Goal: Answer question/provide support

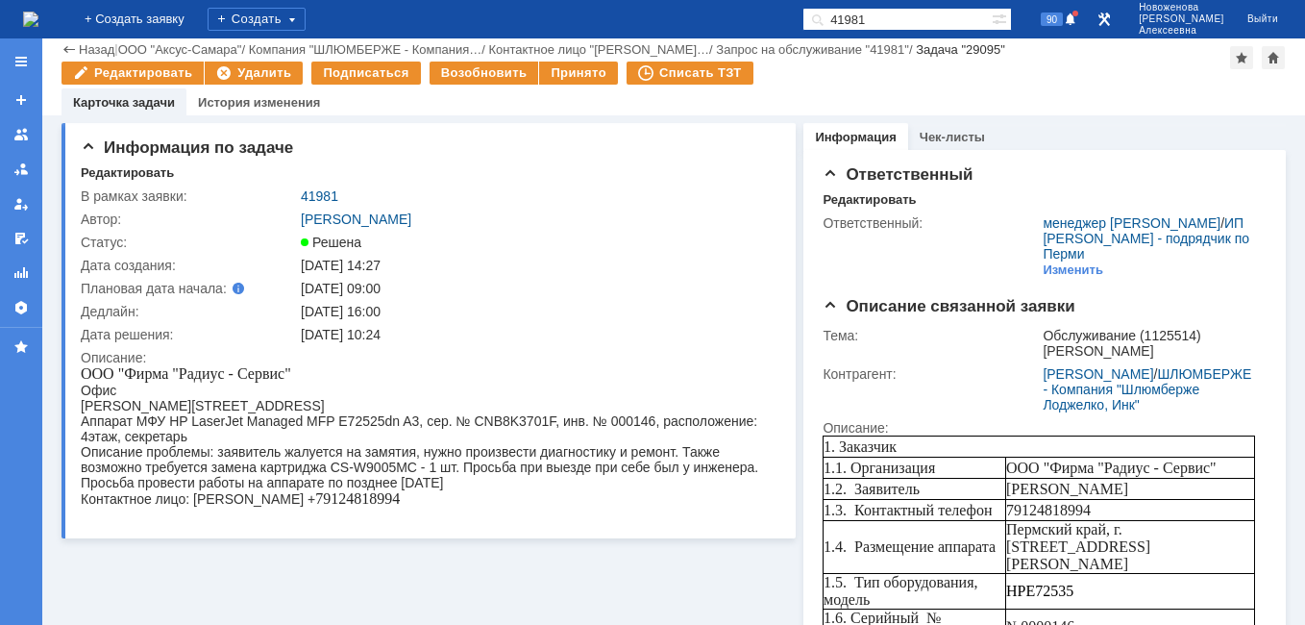
scroll to position [961, 0]
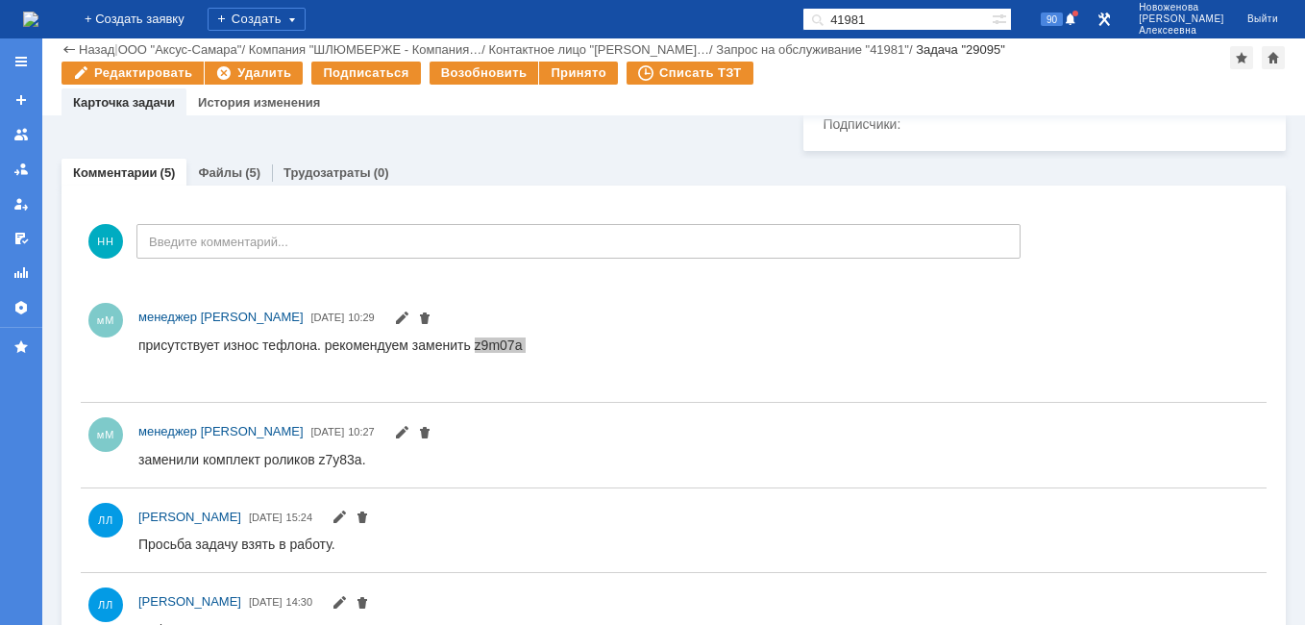
click at [37, 17] on img at bounding box center [30, 19] width 15 height 15
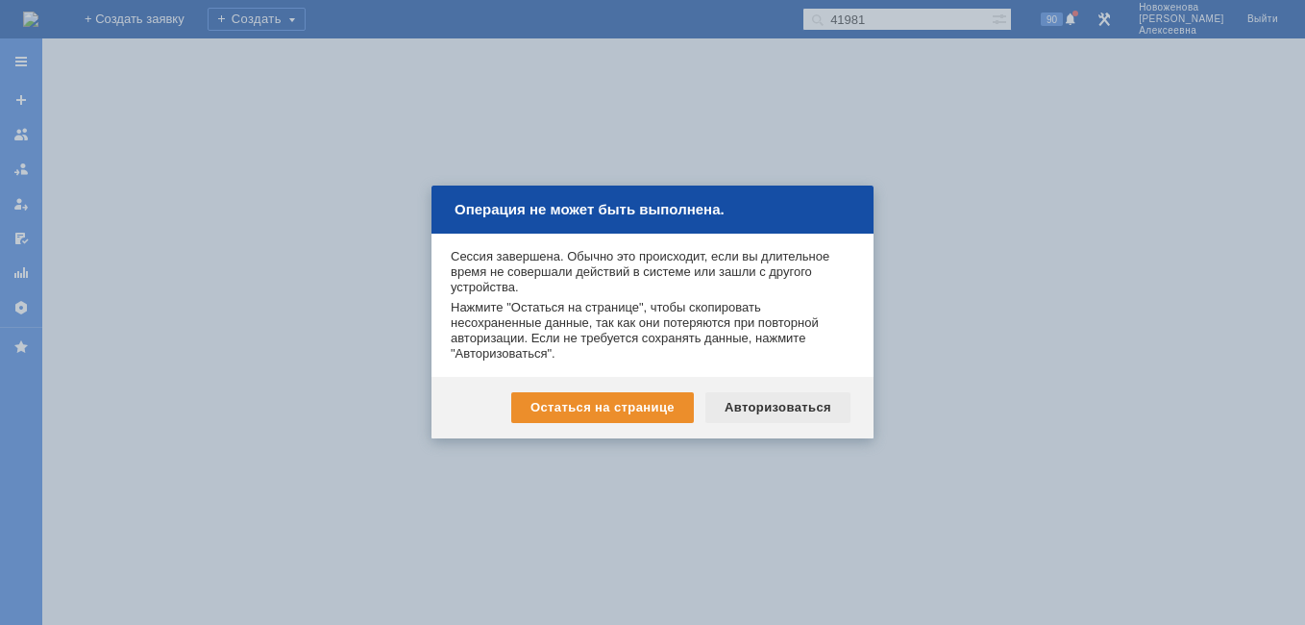
click at [788, 402] on div "Авторизоваться" at bounding box center [777, 407] width 145 height 31
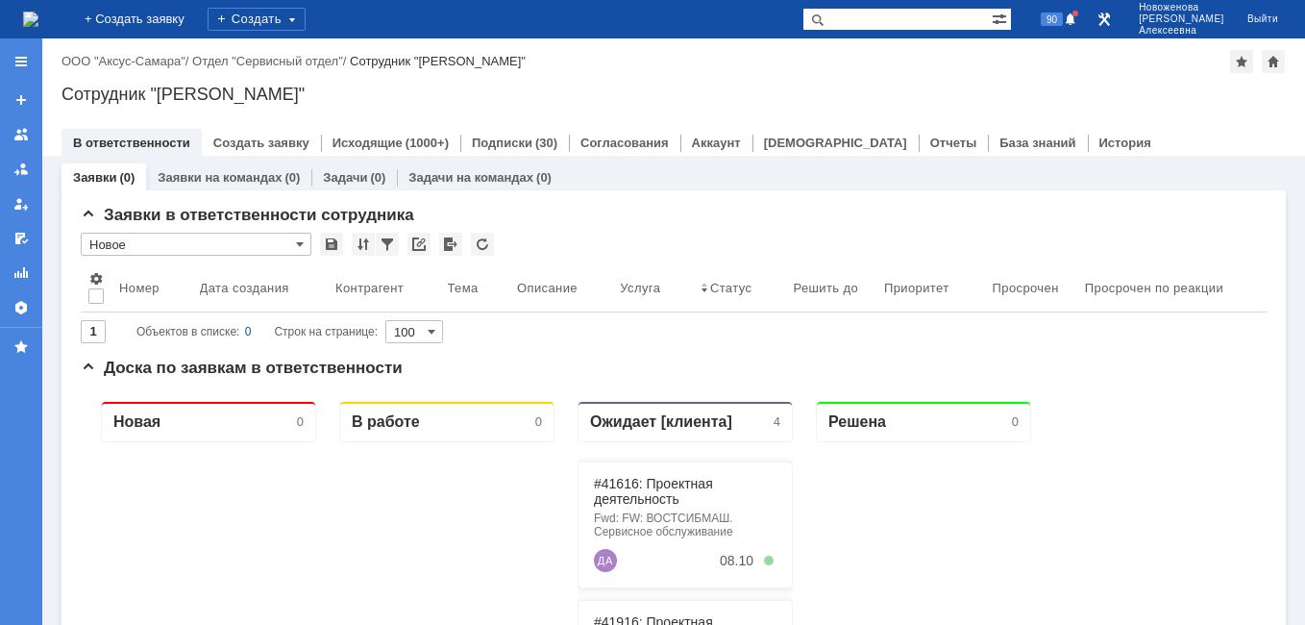
click at [38, 18] on img at bounding box center [30, 19] width 15 height 15
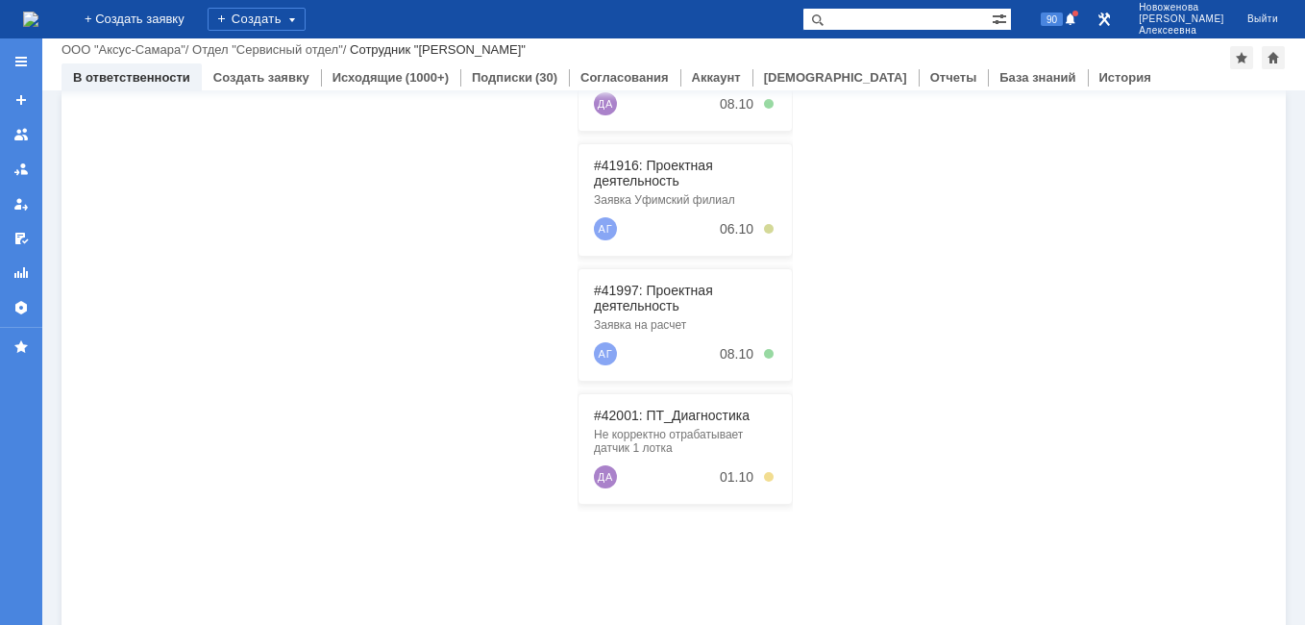
scroll to position [288, 0]
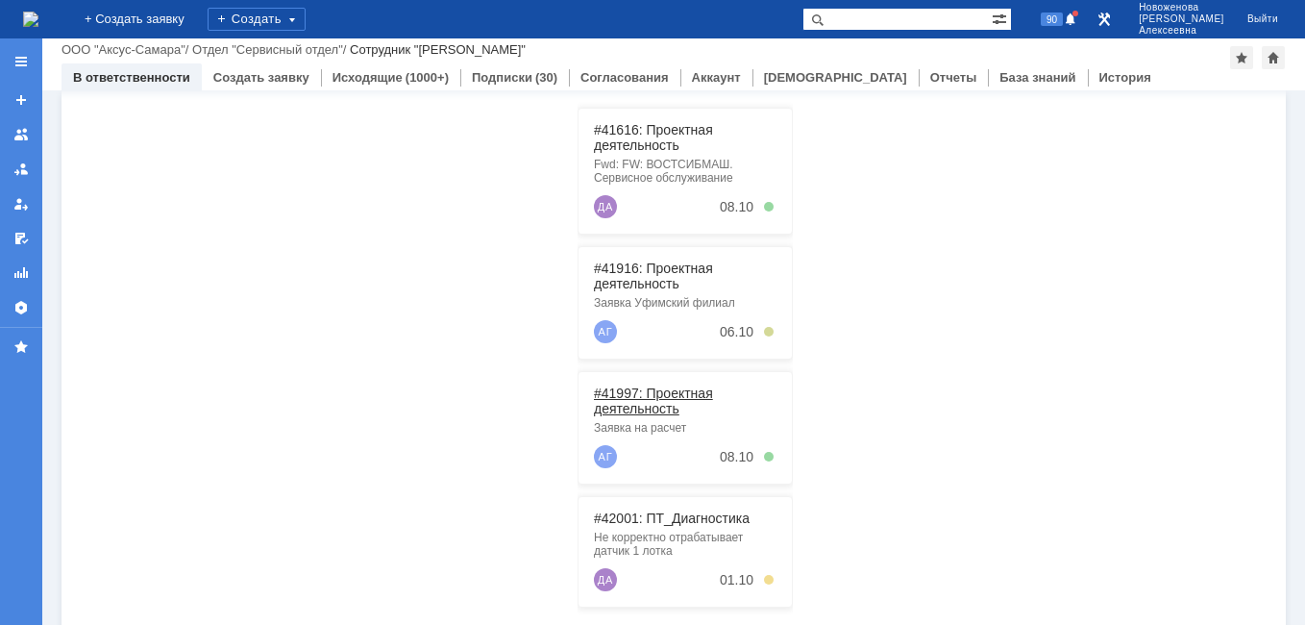
click at [641, 393] on link "#41997: Проектная деятельность" at bounding box center [653, 400] width 119 height 31
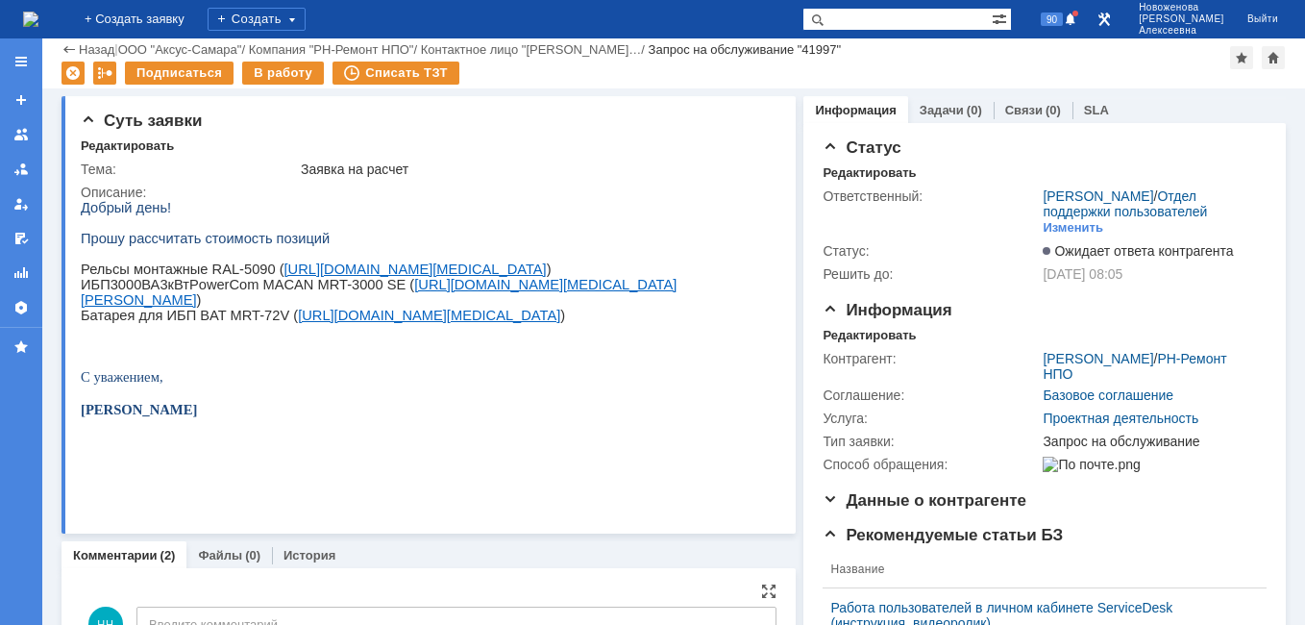
scroll to position [288, 0]
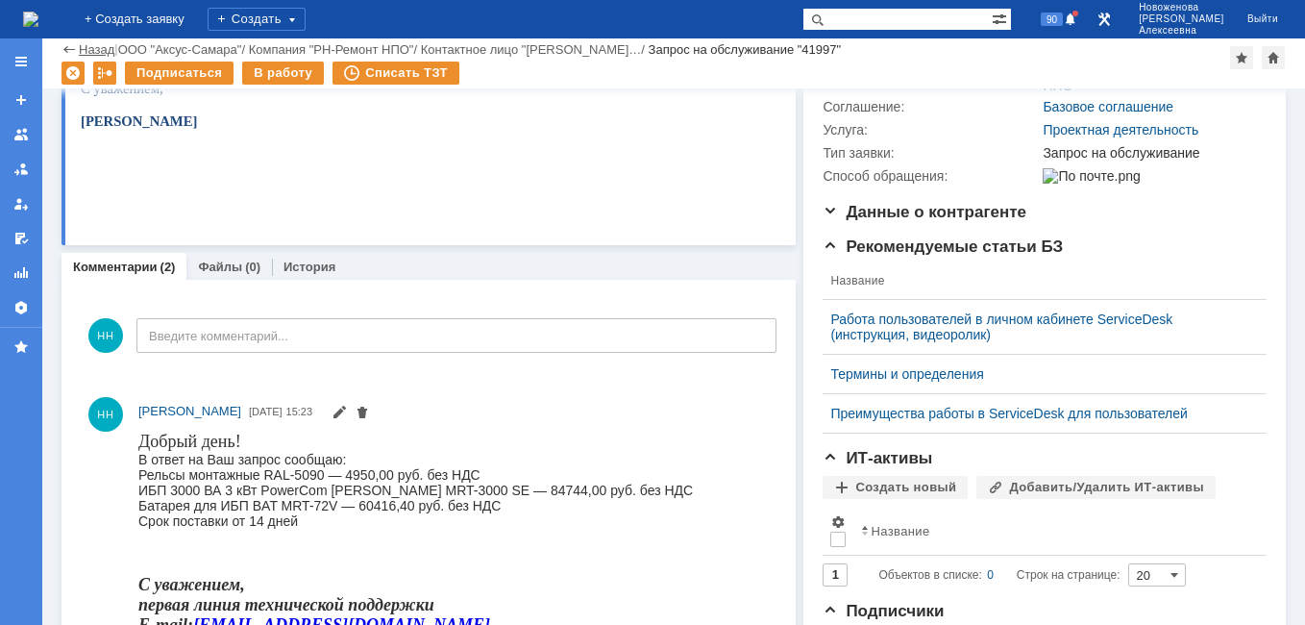
click at [79, 55] on link "Назад" at bounding box center [97, 49] width 36 height 14
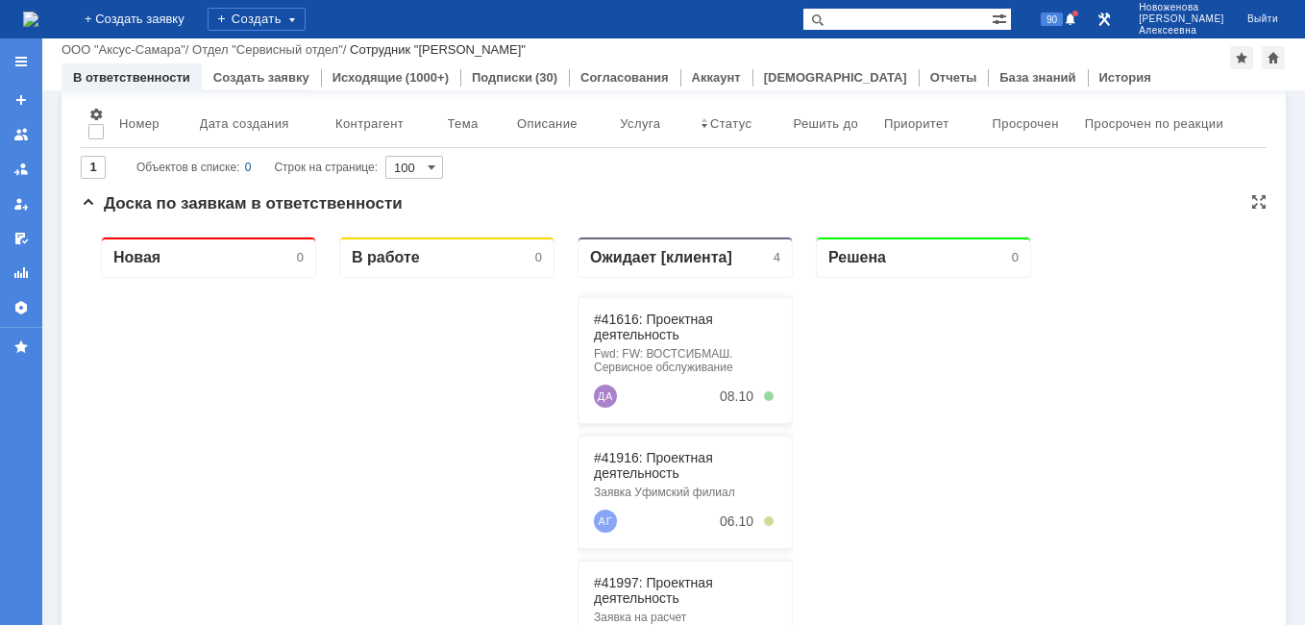
scroll to position [288, 0]
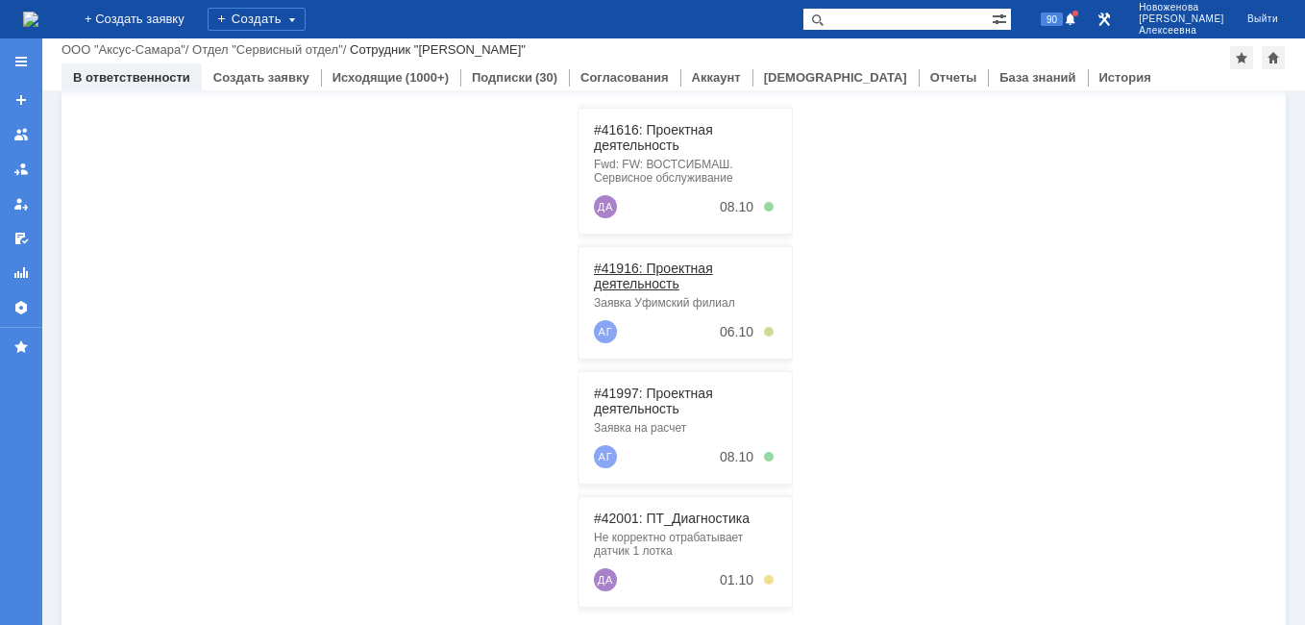
click at [667, 274] on link "#41916: Проектная деятельность" at bounding box center [653, 275] width 119 height 31
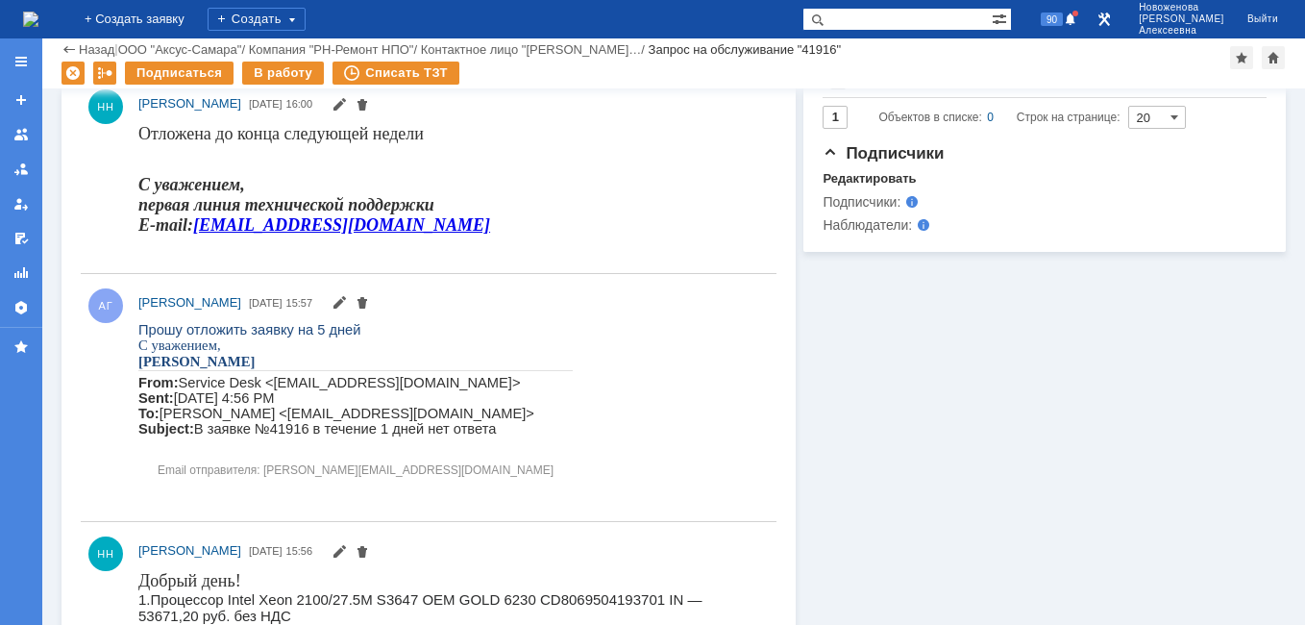
scroll to position [1153, 0]
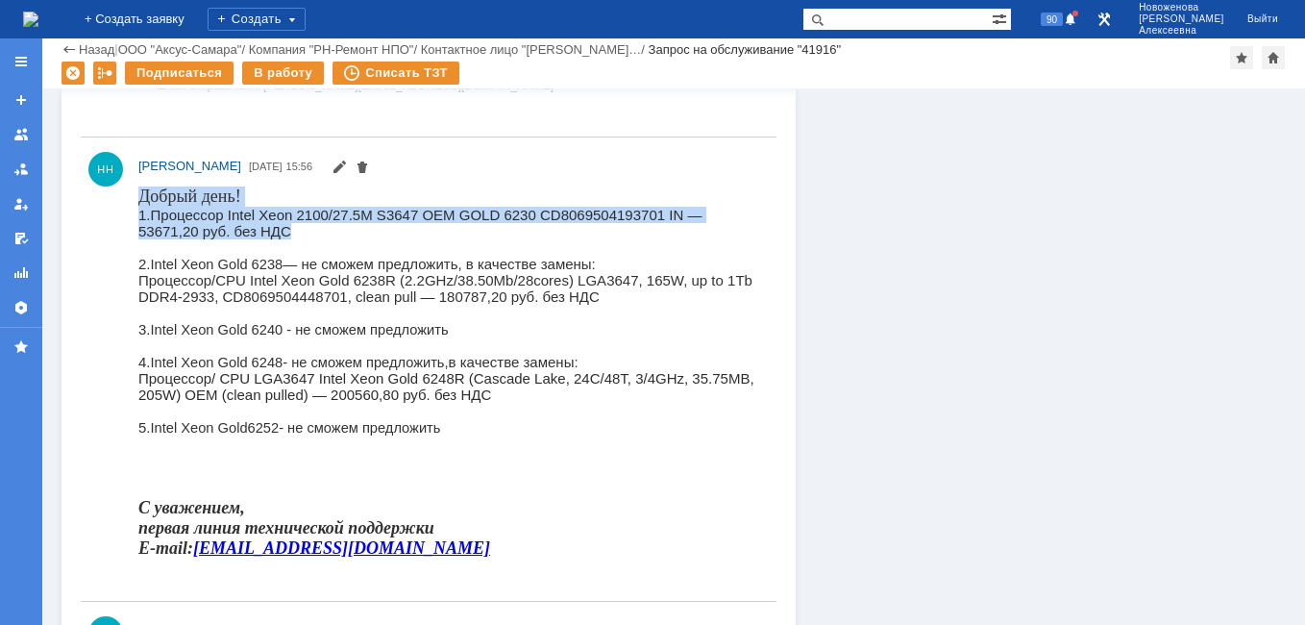
drag, startPoint x: 302, startPoint y: 235, endPoint x: 140, endPoint y: 195, distance: 166.2
click at [140, 195] on body "Добрый день! 1.Процессор Intel Xeon 2100/27.5M S3647 OEM GOLD 6230 CD8069504193…" at bounding box center [448, 379] width 621 height 387
drag, startPoint x: 140, startPoint y: 195, endPoint x: 164, endPoint y: 203, distance: 25.2
copy body "Добрый день! 1.Процессор Intel Xeon 2100/27.5M S3647 OEM GOLD 6230 CD8069504193…"
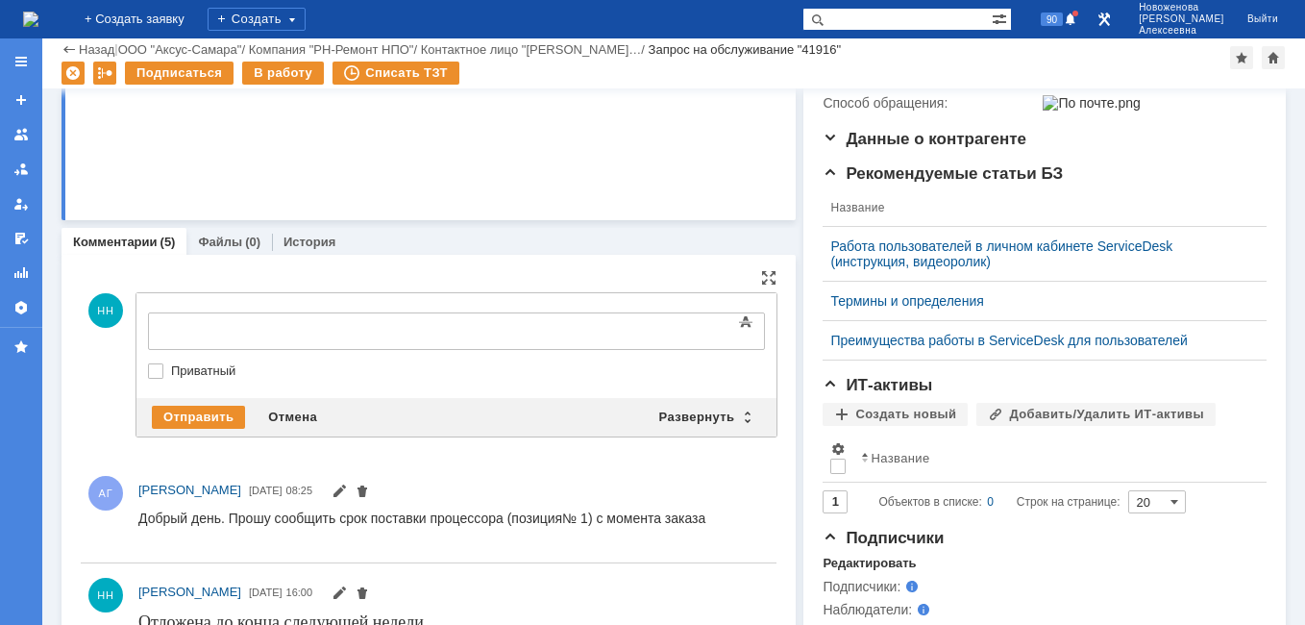
scroll to position [0, 0]
click at [743, 411] on div "Развернуть" at bounding box center [705, 417] width 114 height 23
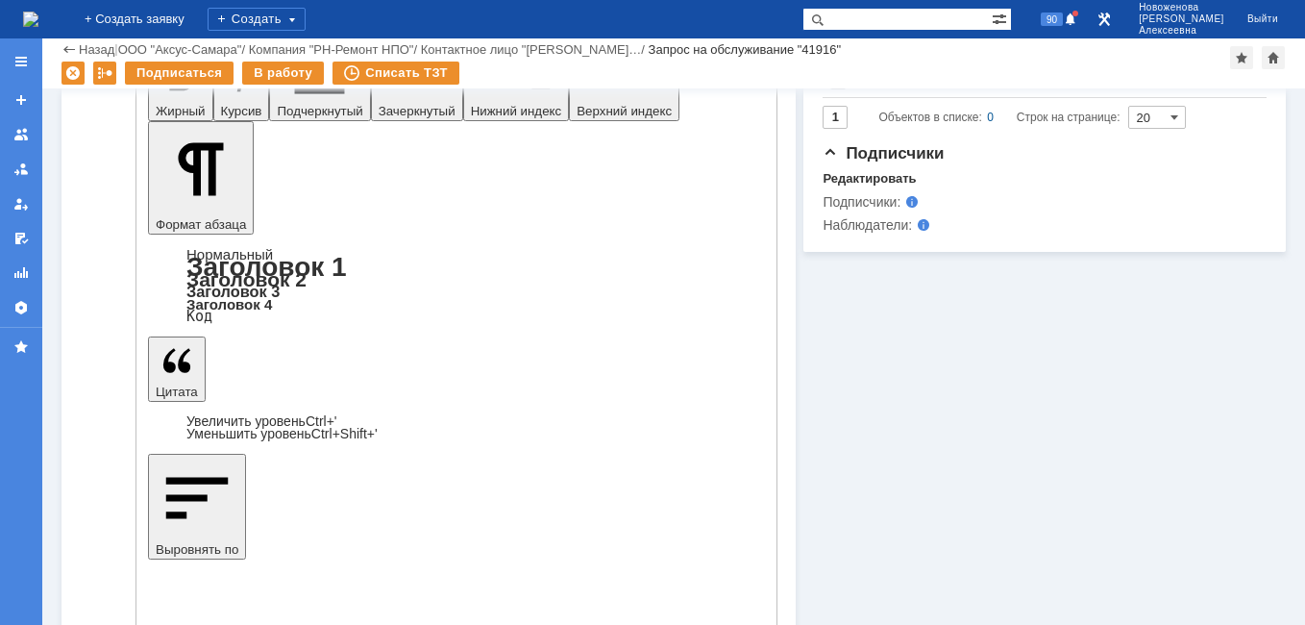
scroll to position [577, 0]
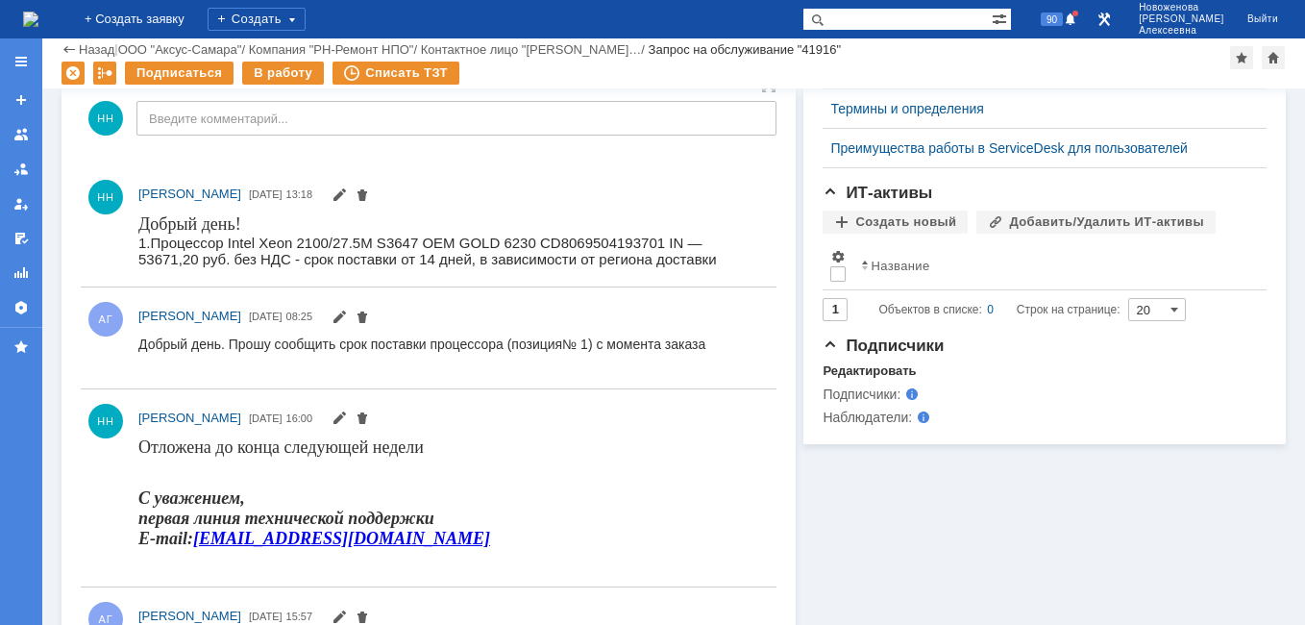
scroll to position [0, 0]
click at [38, 21] on img at bounding box center [30, 19] width 15 height 15
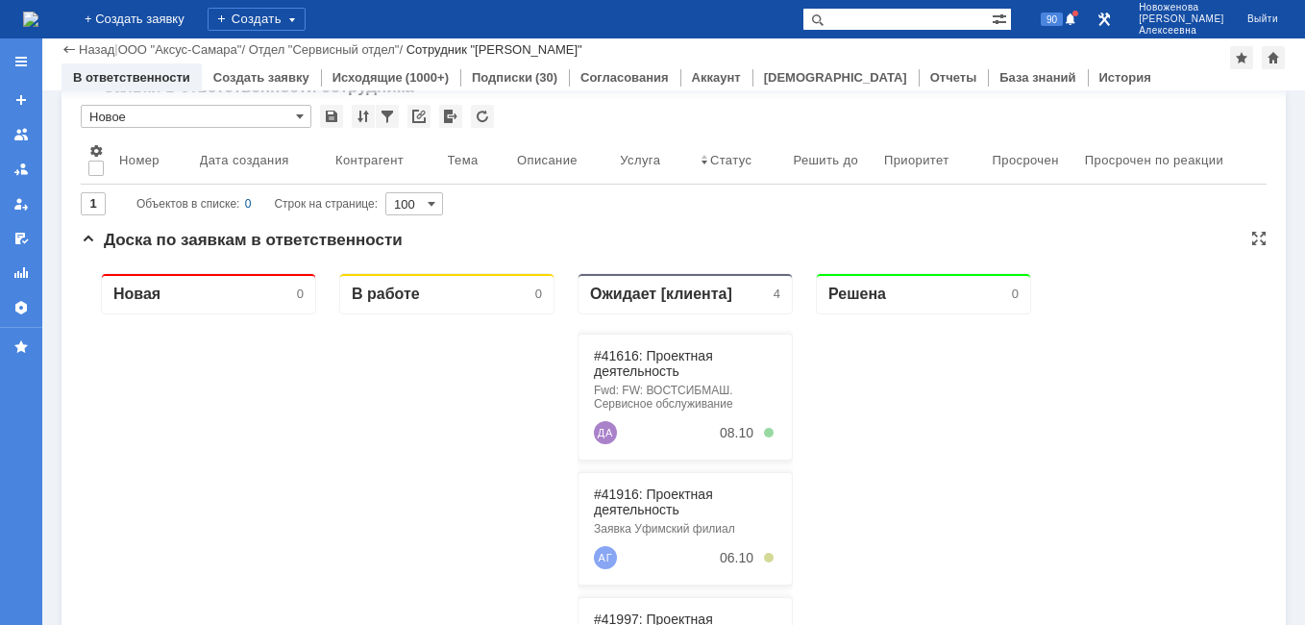
scroll to position [192, 0]
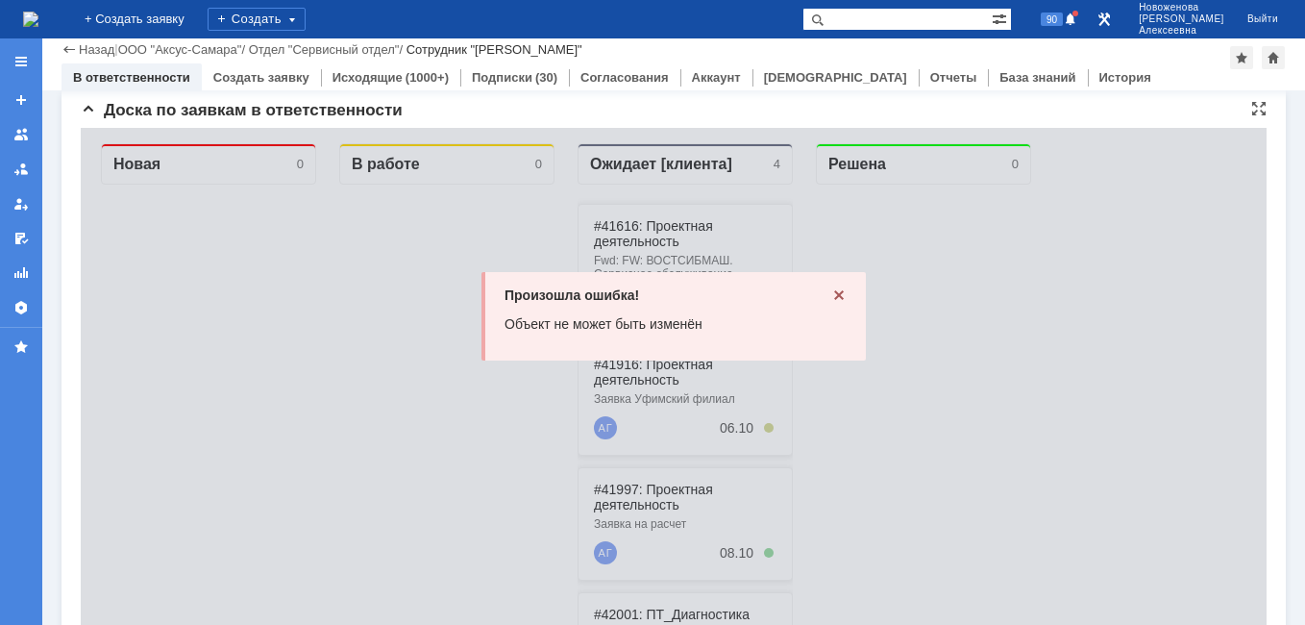
click at [831, 297] on icon at bounding box center [838, 294] width 15 height 15
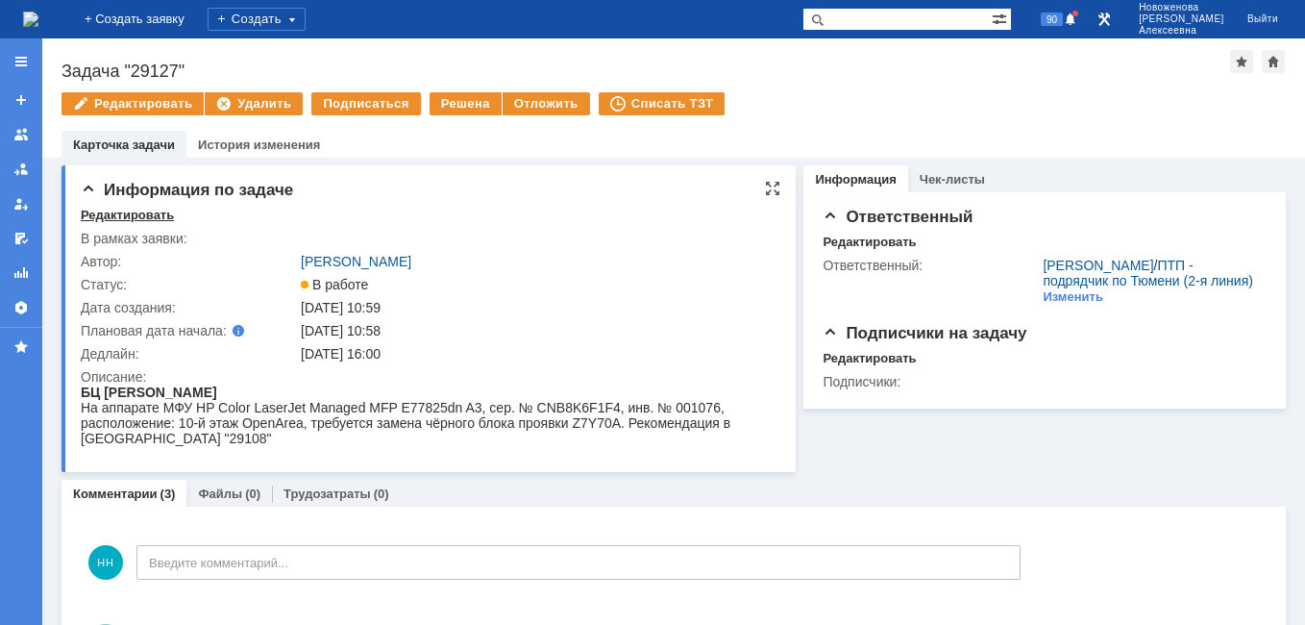
click at [111, 212] on div "Редактировать" at bounding box center [127, 215] width 93 height 15
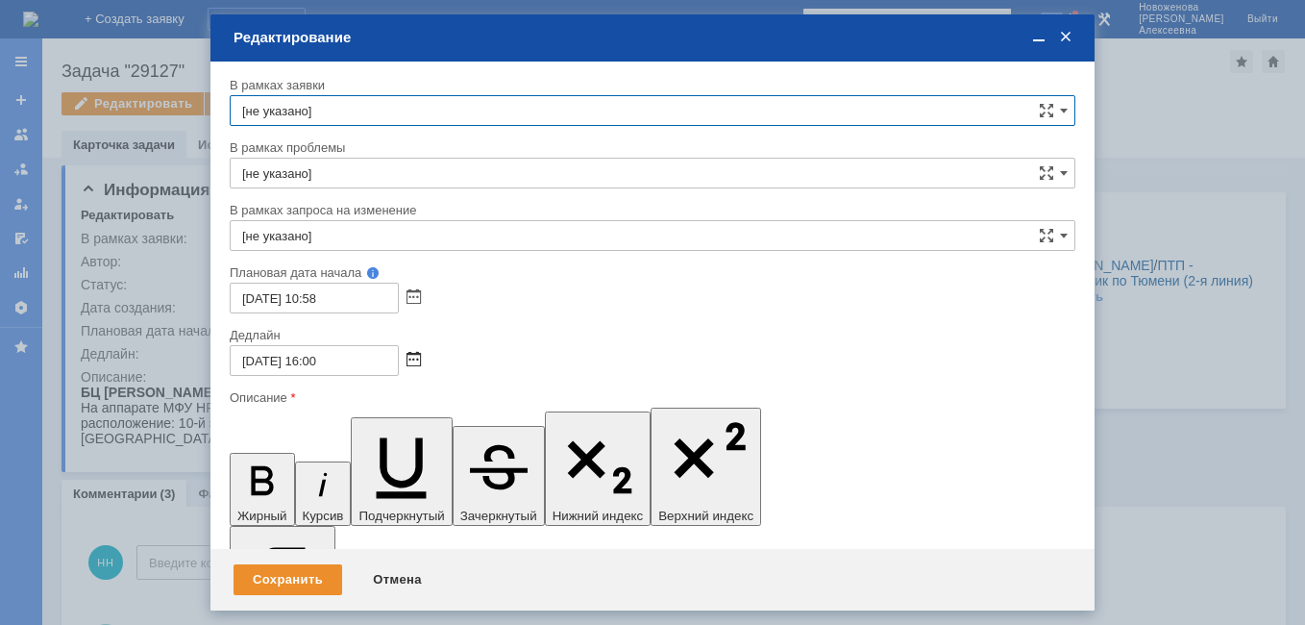
click at [409, 354] on span at bounding box center [414, 360] width 14 height 15
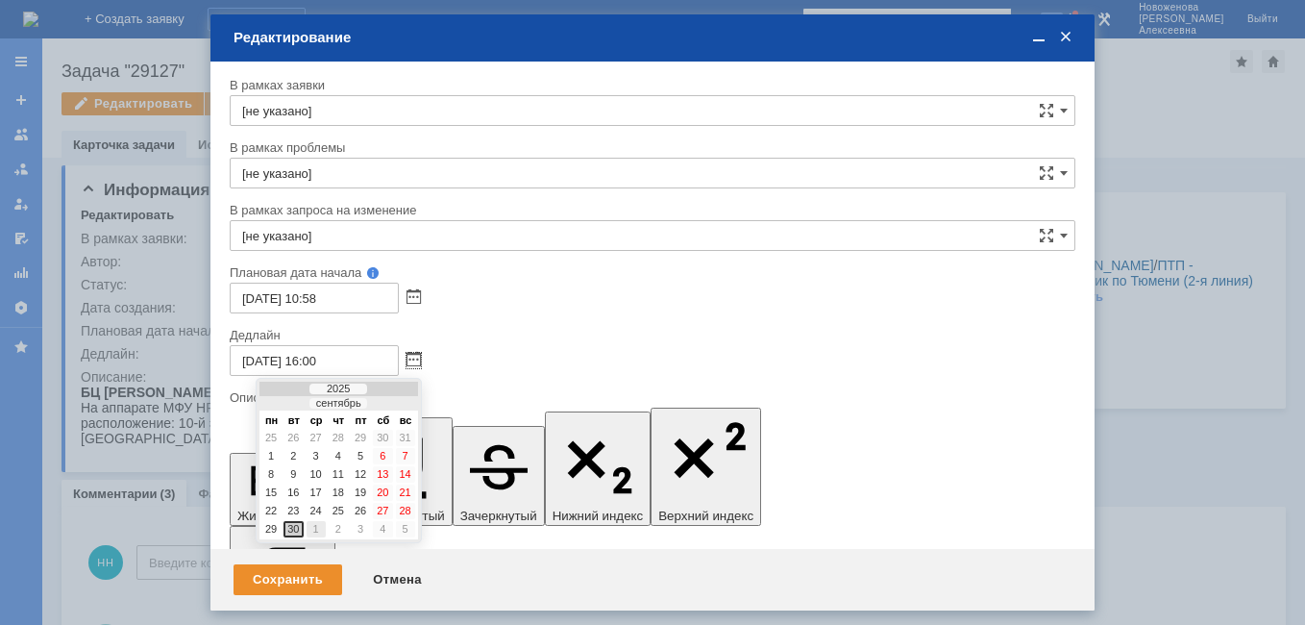
click at [315, 528] on div "1" at bounding box center [316, 529] width 19 height 16
type input "01.10.2025 16:00"
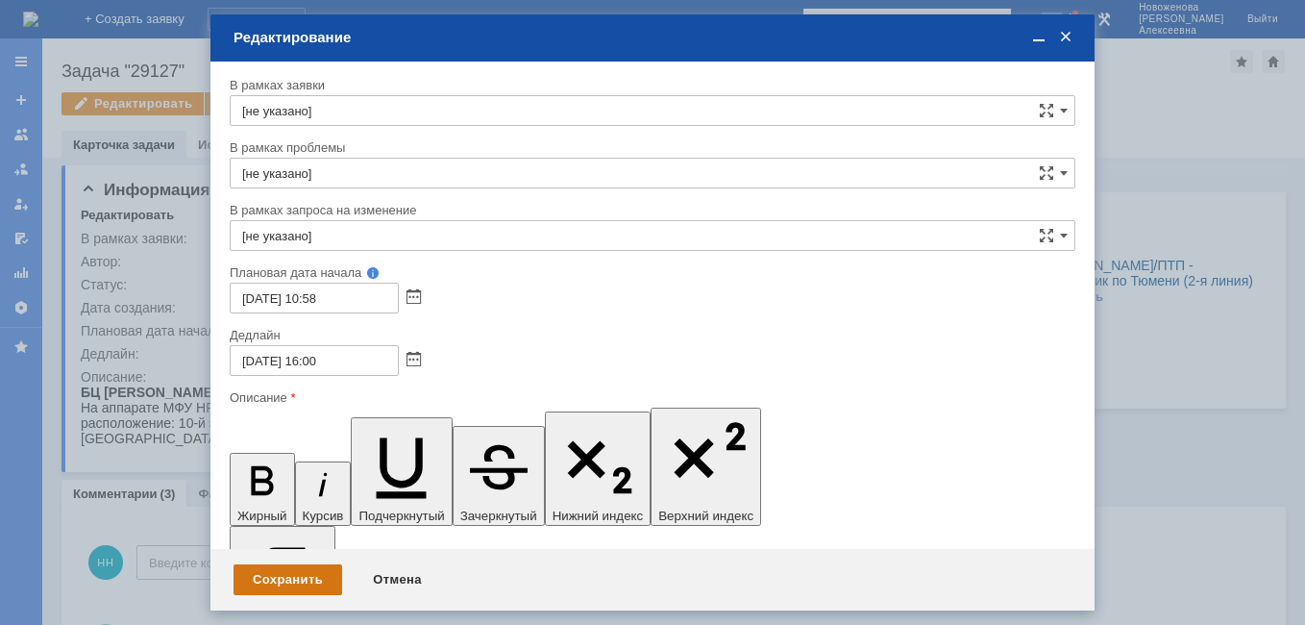
click at [302, 576] on div "Сохранить" at bounding box center [288, 579] width 109 height 31
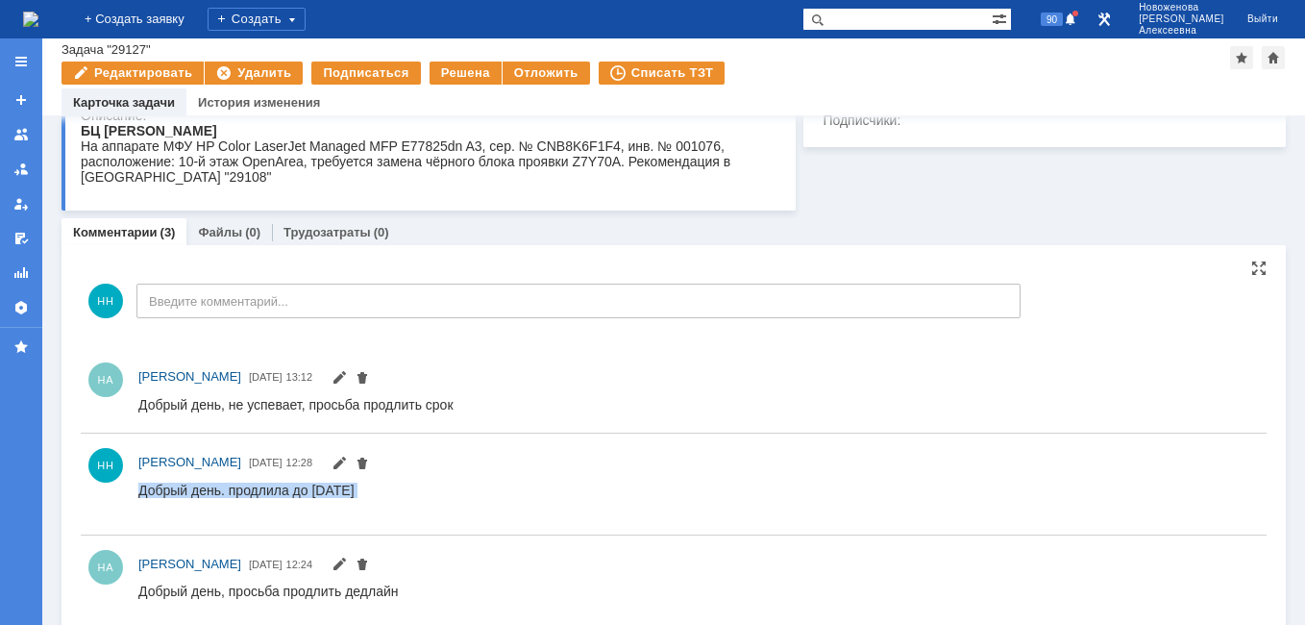
drag, startPoint x: 405, startPoint y: 495, endPoint x: 141, endPoint y: 487, distance: 263.5
click at [141, 487] on html "Добрый день. продлила до 30 сентября" at bounding box center [690, 497] width 1105 height 31
copy div "Добрый день. продлила до 30 сентября"
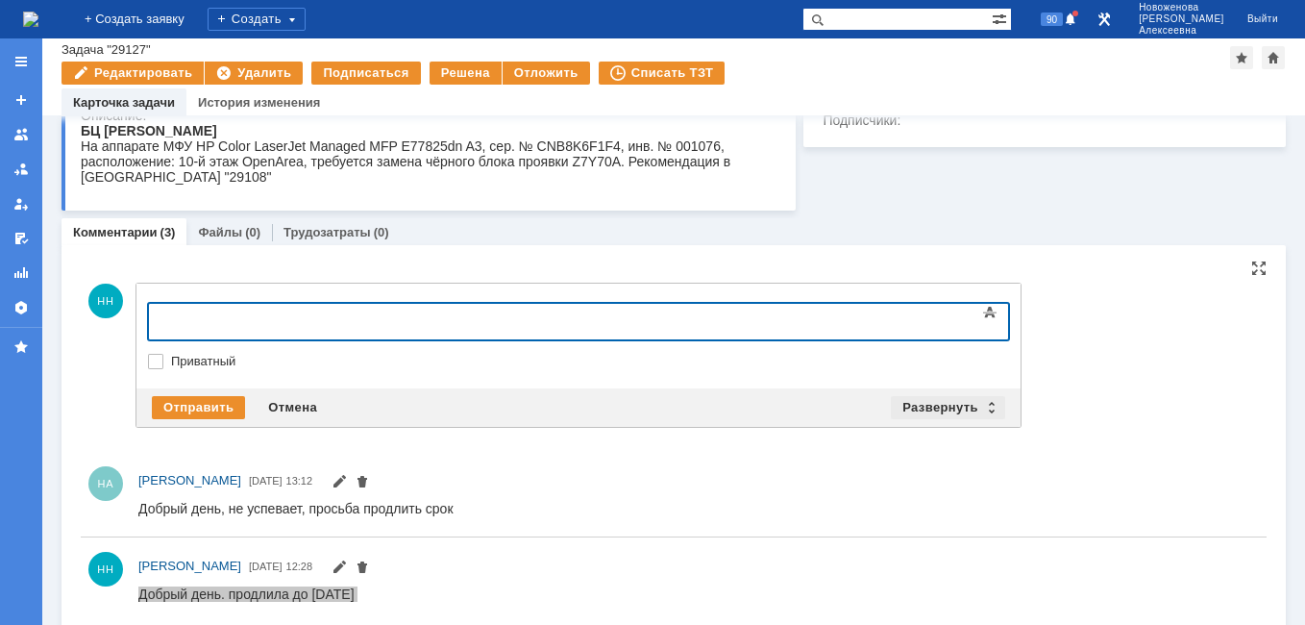
click at [983, 411] on div "Развернуть" at bounding box center [948, 407] width 114 height 23
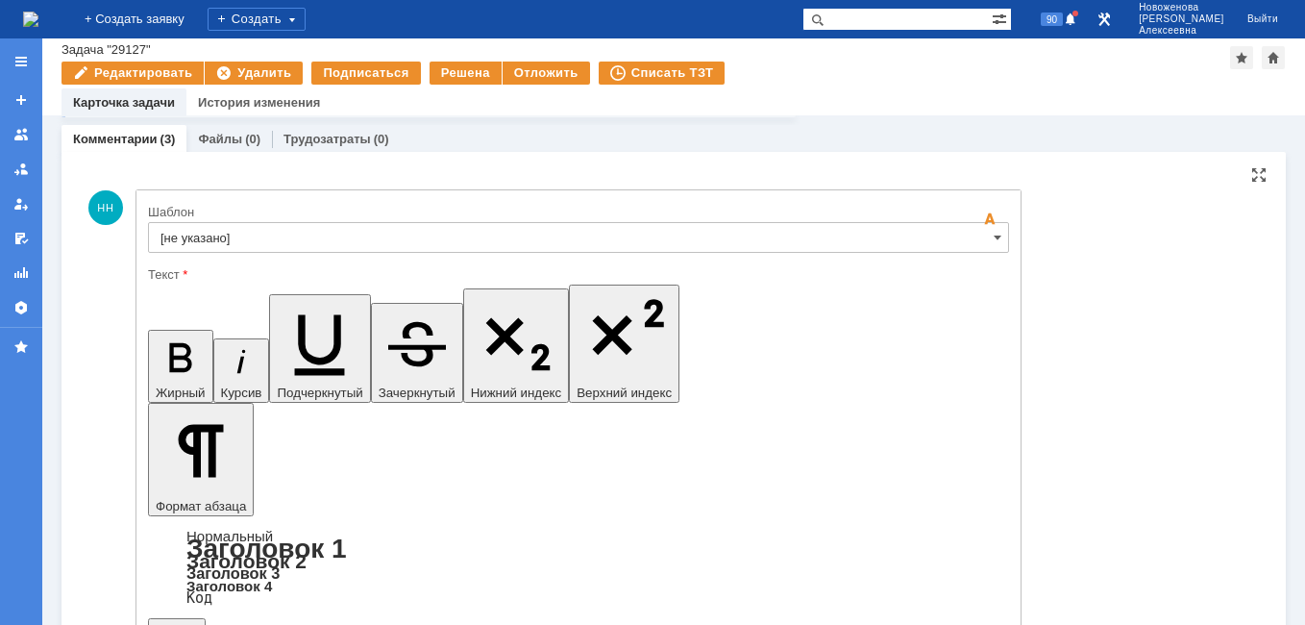
scroll to position [411, 0]
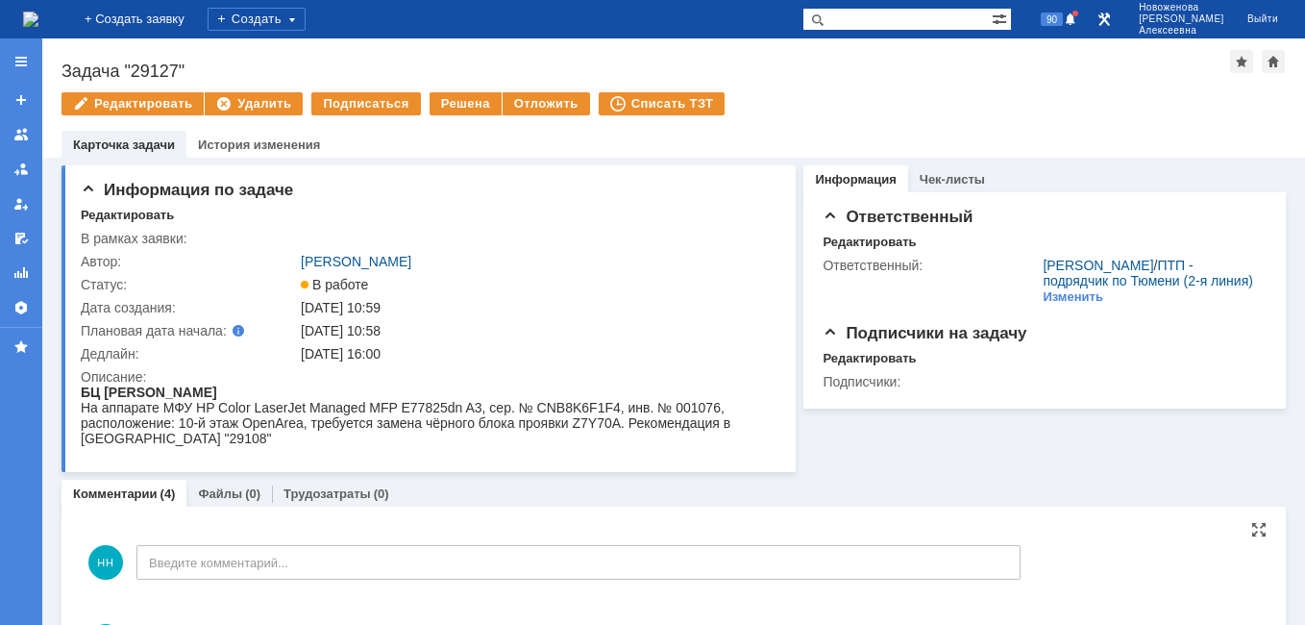
scroll to position [0, 0]
